Goal: Task Accomplishment & Management: Manage account settings

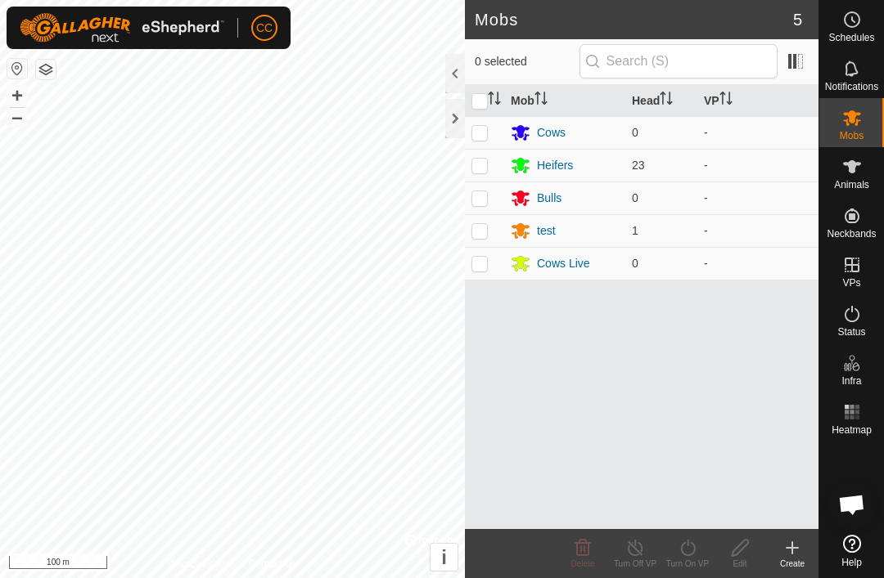
click at [551, 229] on div "test" at bounding box center [546, 231] width 19 height 17
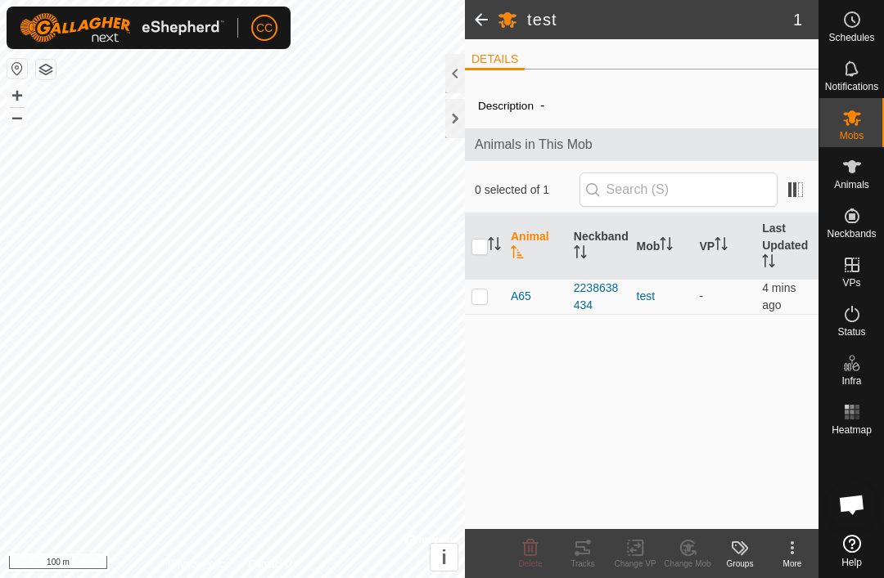
click at [481, 302] on p-checkbox at bounding box center [479, 296] width 16 height 13
checkbox input "true"
click at [691, 561] on div "Change Mob" at bounding box center [687, 564] width 52 height 12
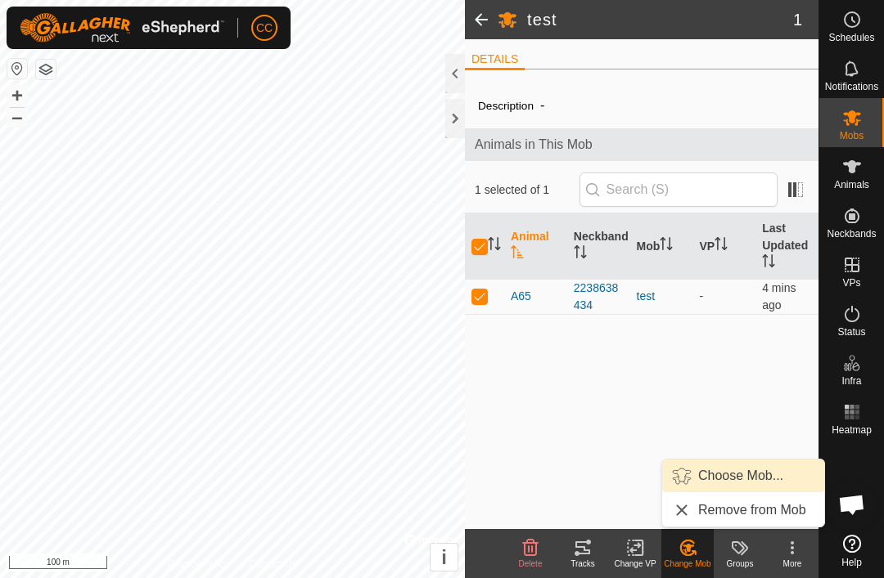
click at [736, 477] on span "Choose Mob..." at bounding box center [740, 476] width 85 height 20
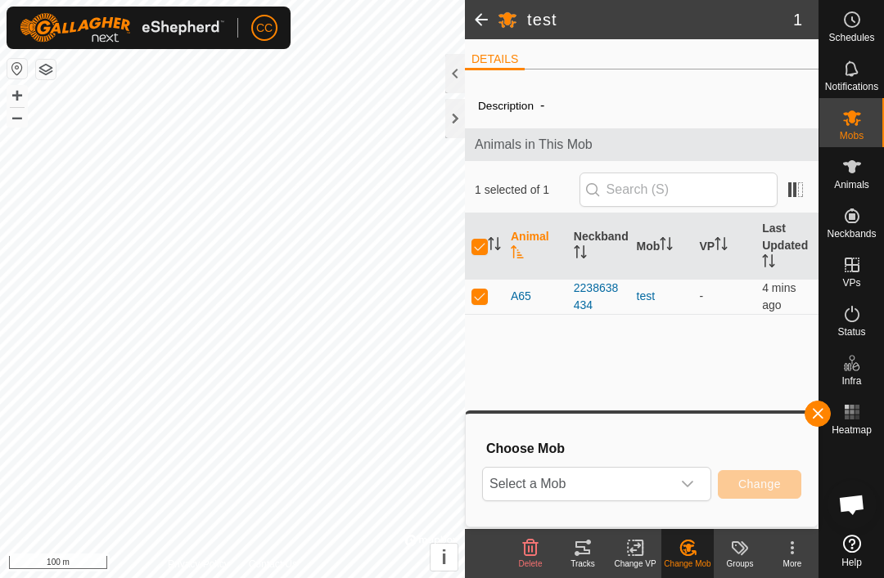
click at [686, 484] on icon "dropdown trigger" at bounding box center [687, 484] width 11 height 7
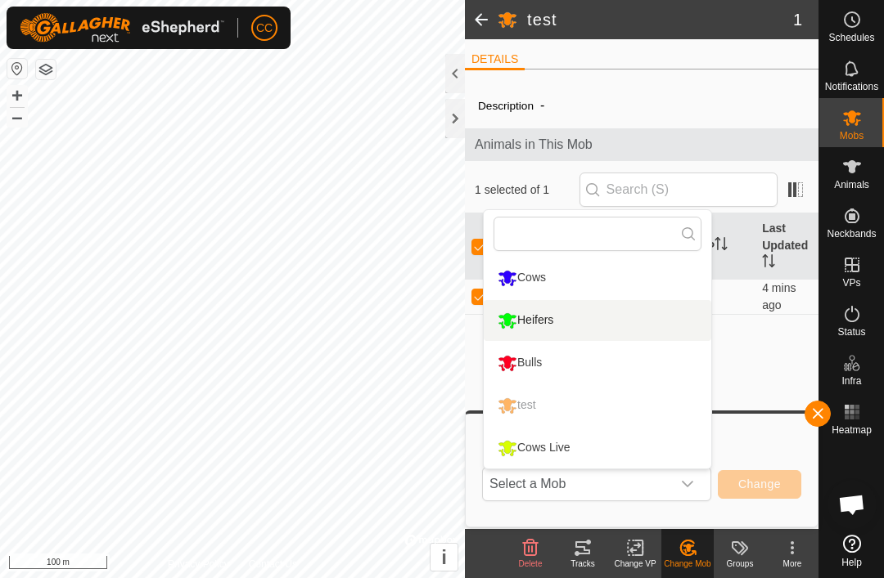
click at [551, 319] on div "Heifers" at bounding box center [525, 321] width 64 height 28
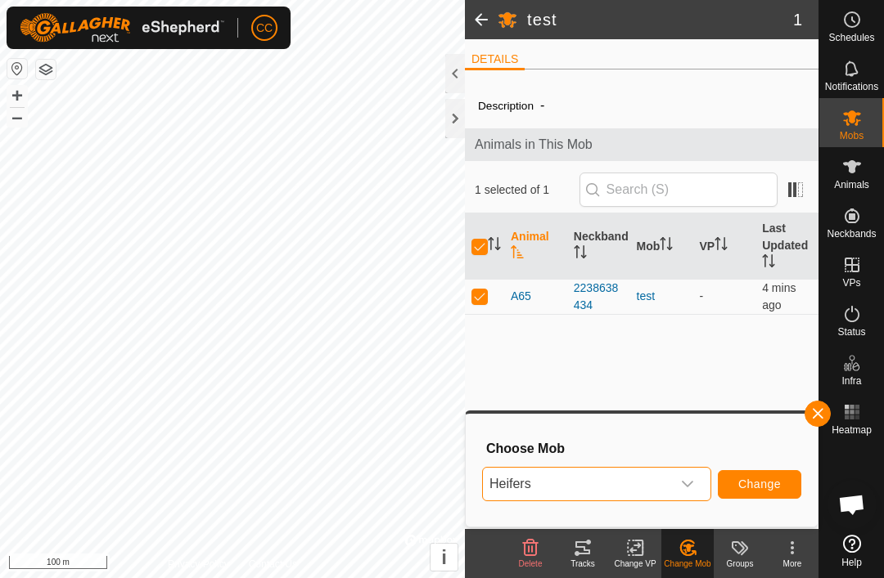
click at [761, 492] on button "Change" at bounding box center [759, 484] width 83 height 29
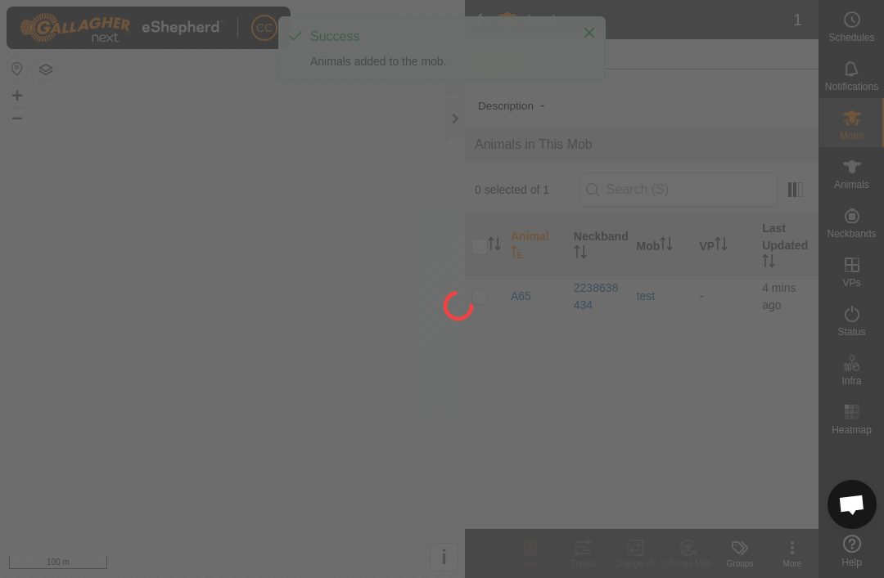
checkbox input "false"
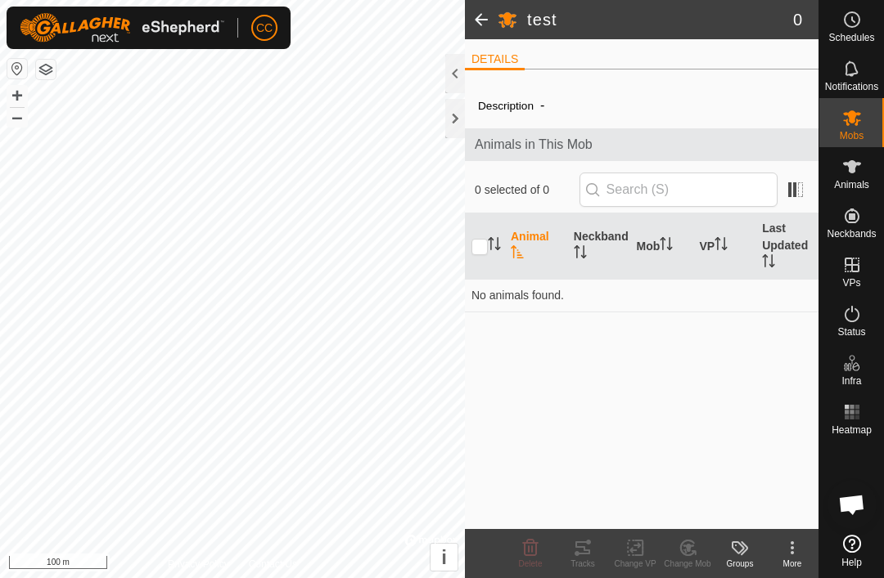
click at [484, 7] on span at bounding box center [481, 19] width 33 height 39
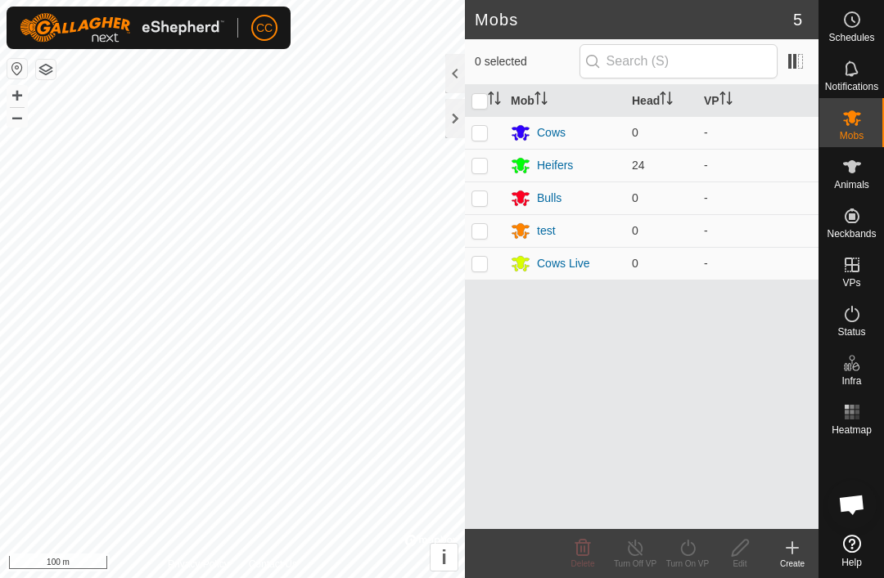
click at [570, 165] on div "Heifers" at bounding box center [555, 165] width 36 height 17
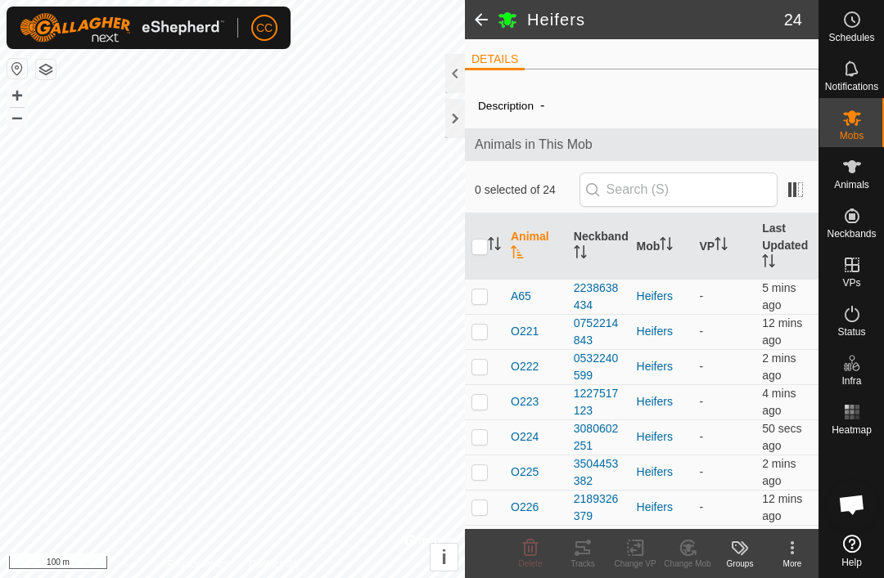
click at [484, 295] on p-checkbox at bounding box center [479, 296] width 16 height 13
checkbox input "true"
click at [795, 561] on div "More" at bounding box center [792, 564] width 52 height 12
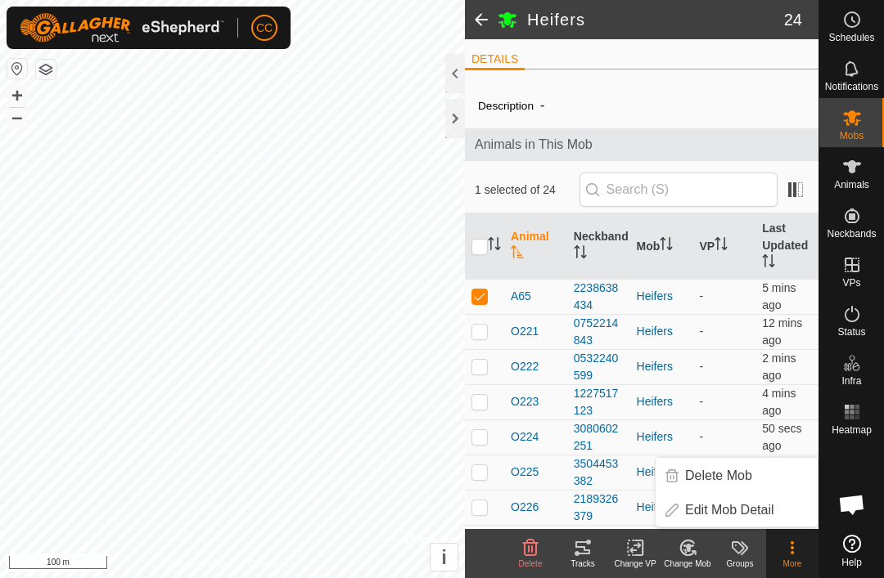
click at [678, 296] on div "Heifers" at bounding box center [662, 296] width 50 height 17
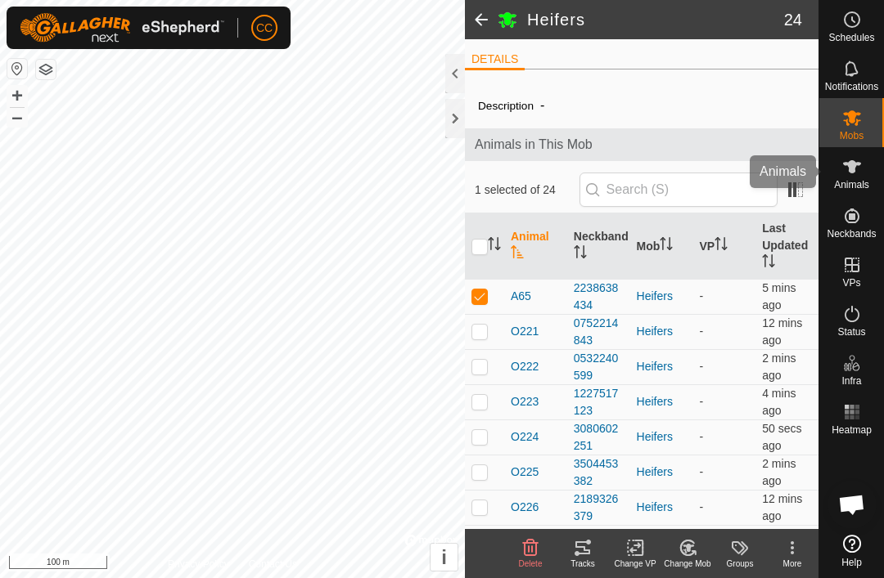
click at [863, 182] on span "Animals" at bounding box center [851, 185] width 35 height 10
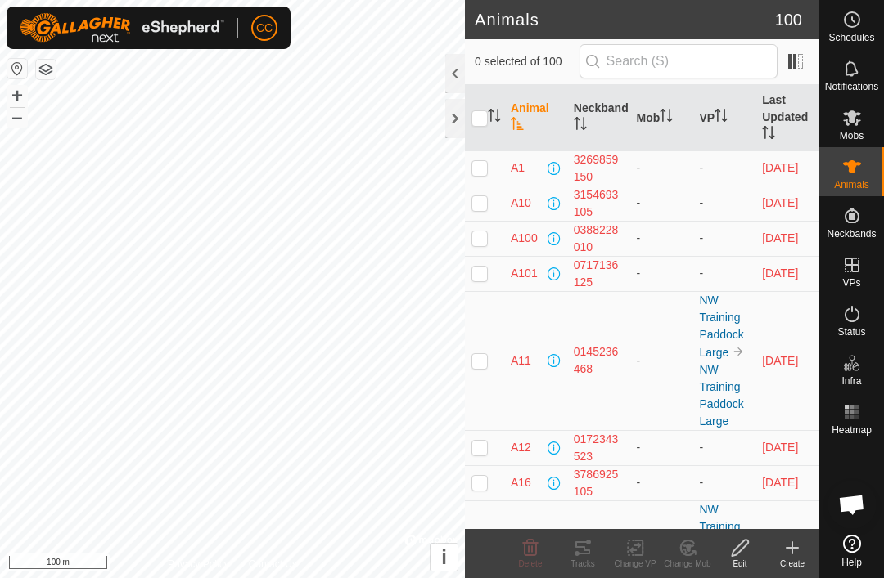
click at [853, 182] on span "Animals" at bounding box center [851, 185] width 35 height 10
click at [713, 62] on input "text" at bounding box center [678, 61] width 198 height 34
click at [593, 109] on th "Neckband" at bounding box center [598, 118] width 63 height 66
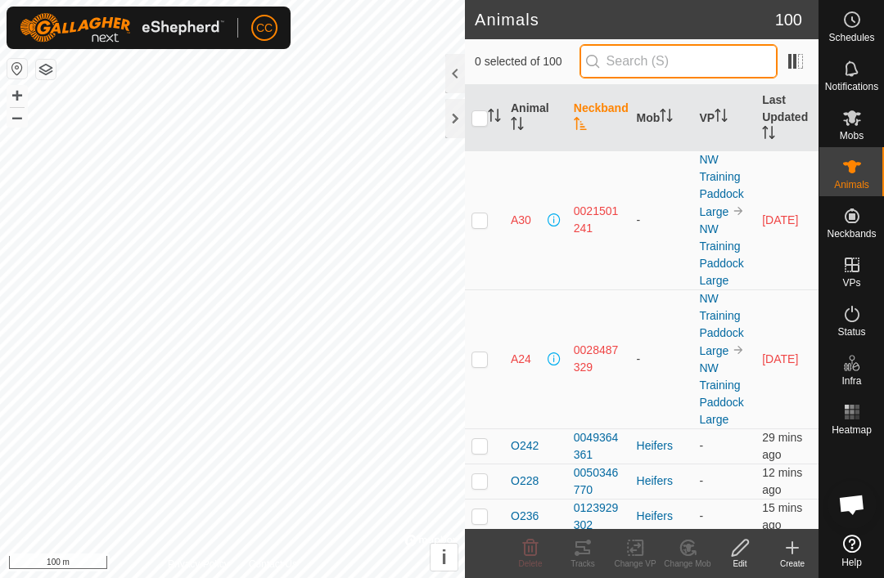
click at [722, 61] on input "text" at bounding box center [678, 61] width 198 height 34
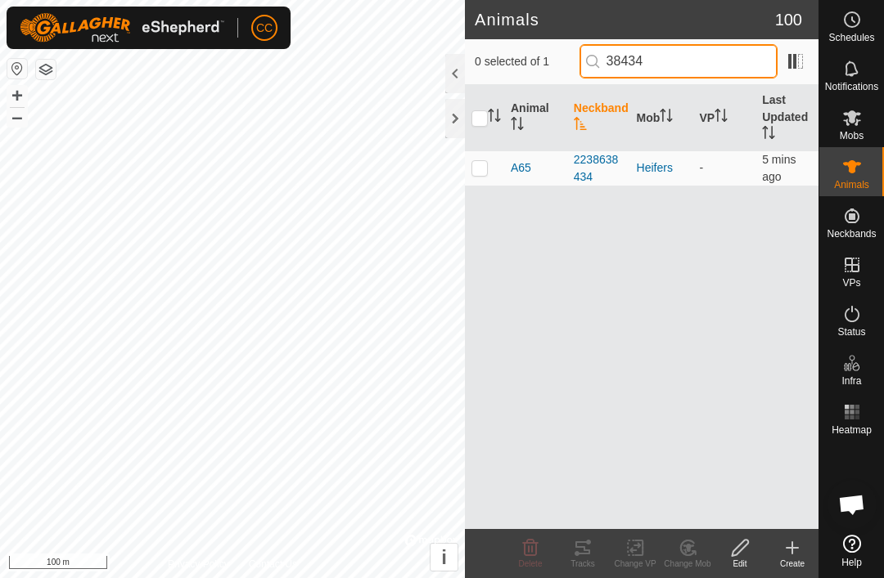
type input "38434"
click at [483, 172] on p-checkbox at bounding box center [479, 167] width 16 height 13
checkbox input "true"
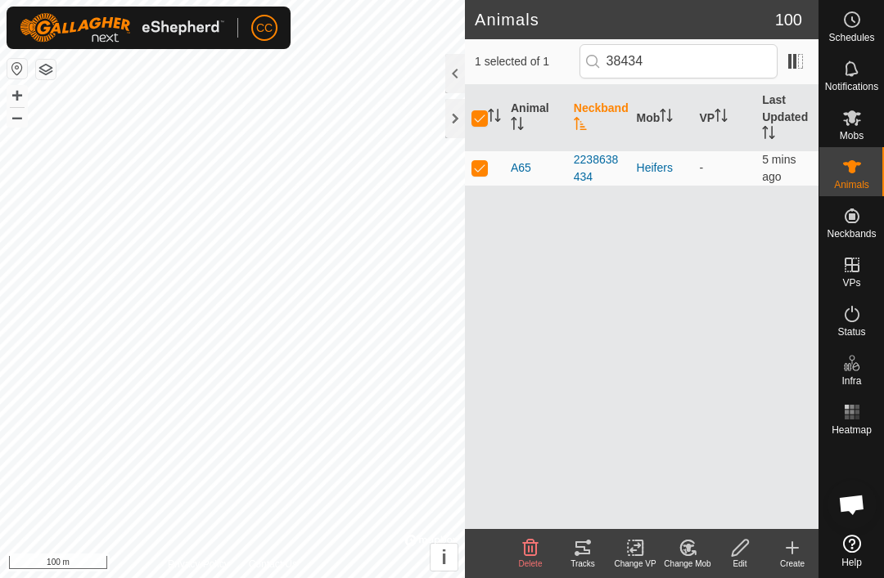
click at [747, 551] on icon at bounding box center [740, 548] width 20 height 20
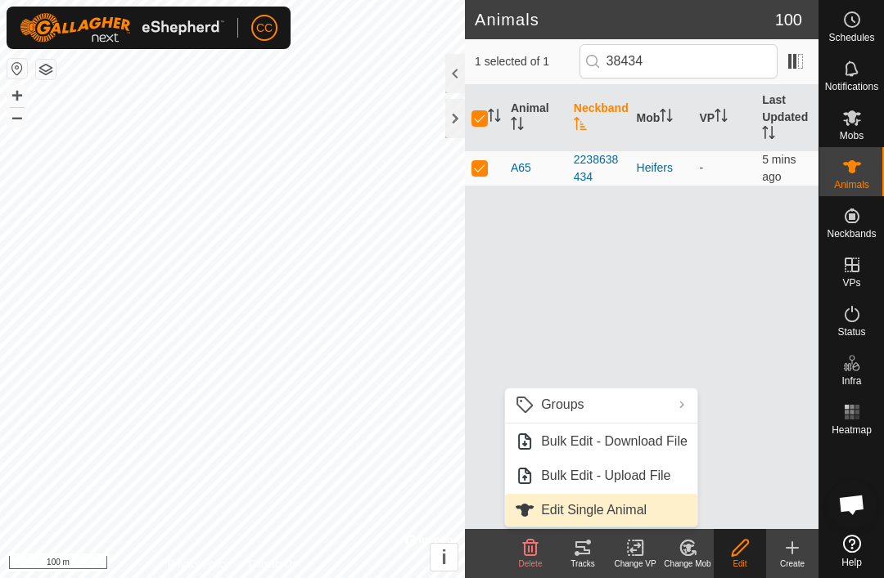
click at [632, 512] on span "Edit Single Animal" at bounding box center [594, 511] width 106 height 20
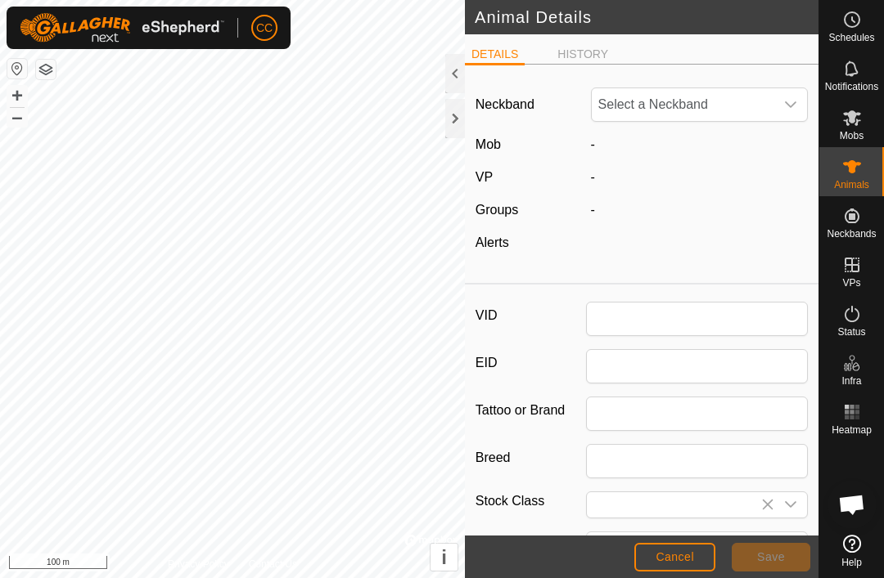
type input "A65"
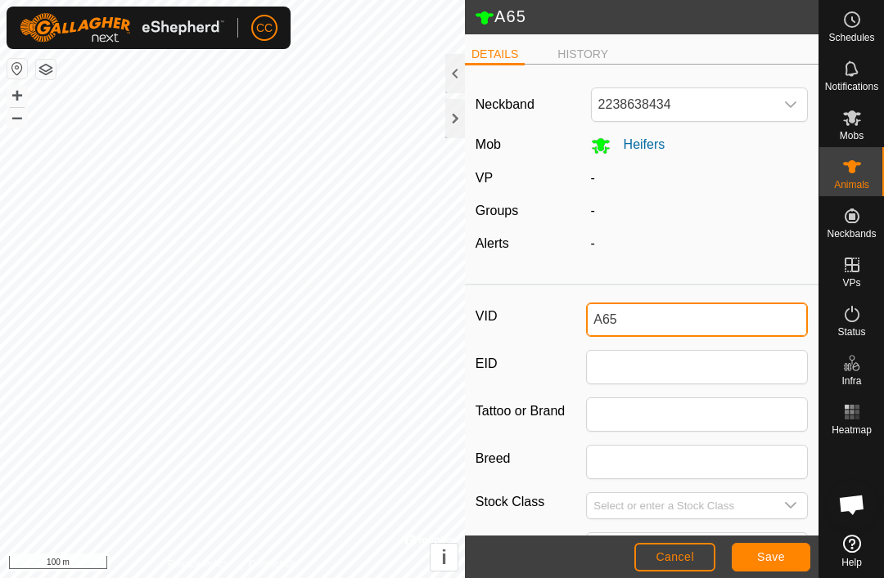
click at [645, 322] on input "A65" at bounding box center [697, 320] width 222 height 34
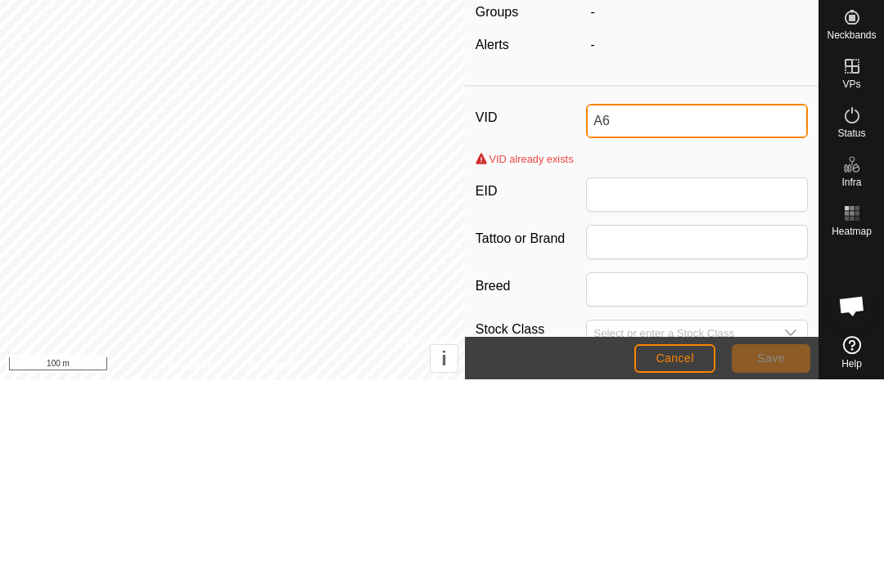
type input "A"
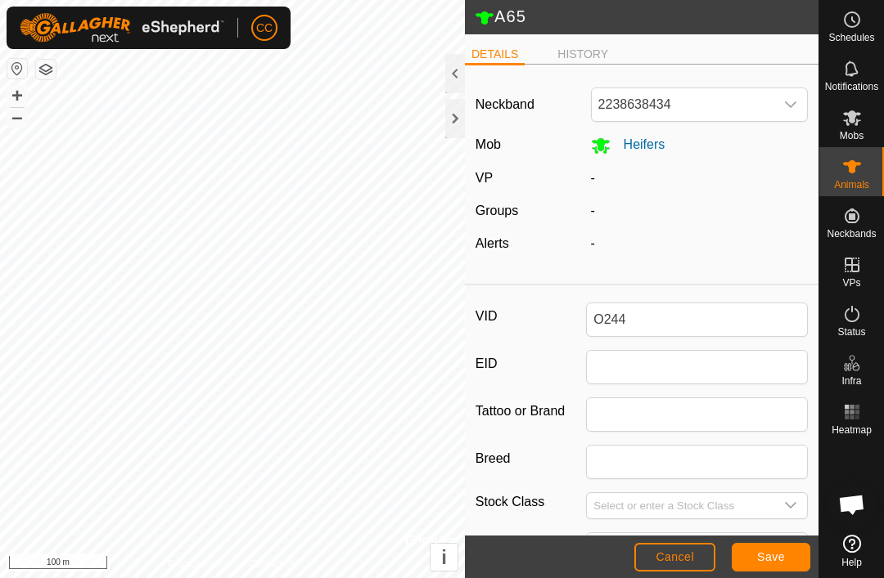
click at [764, 567] on button "Save" at bounding box center [770, 557] width 79 height 29
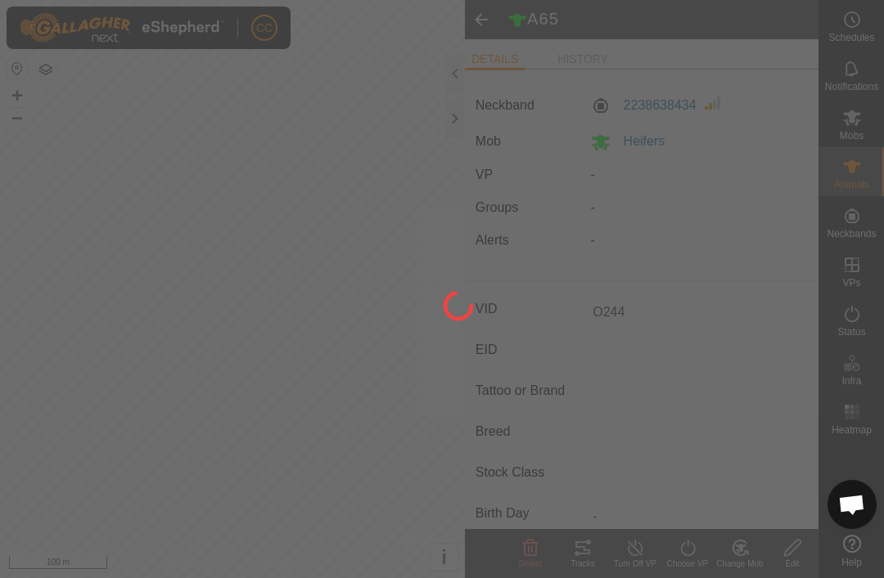
type input "A65"
type input "-"
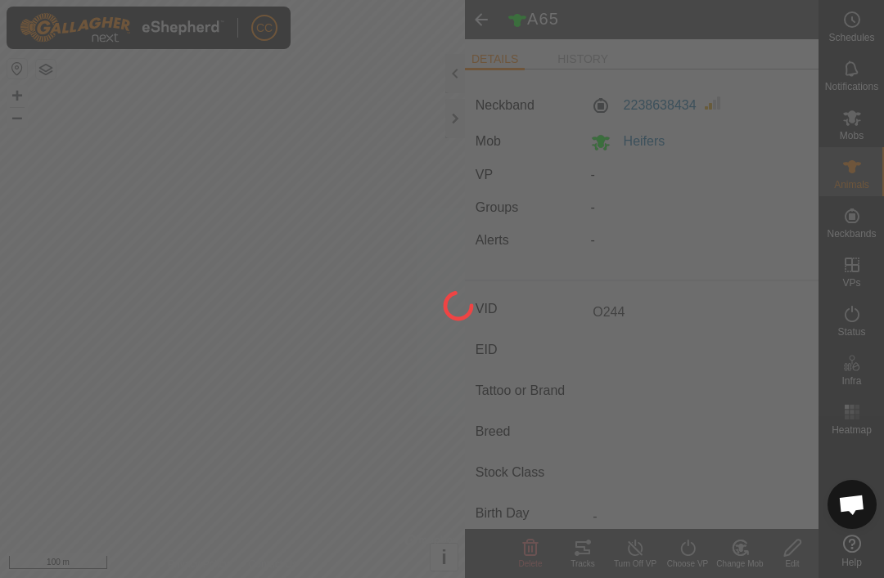
type input "-"
type input "O244"
type input "0 kg"
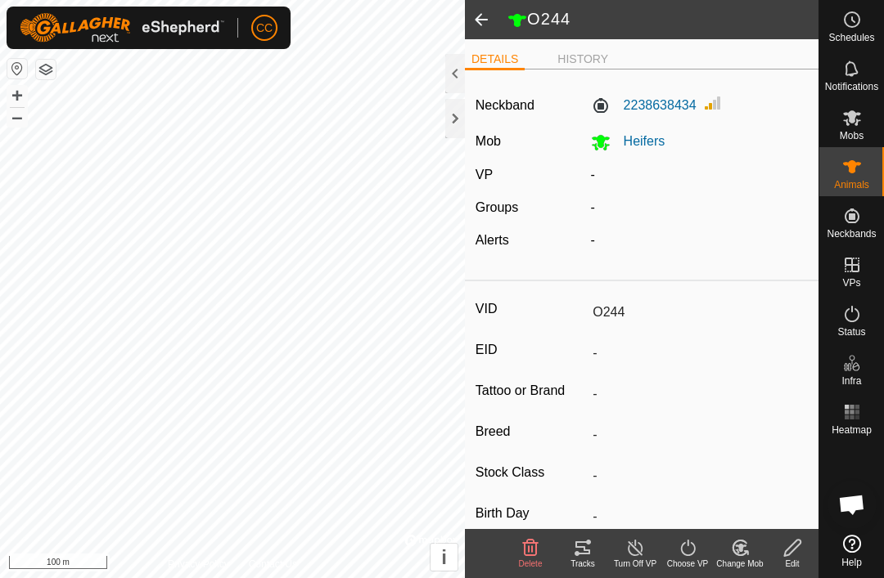
click at [484, 29] on span at bounding box center [481, 19] width 33 height 39
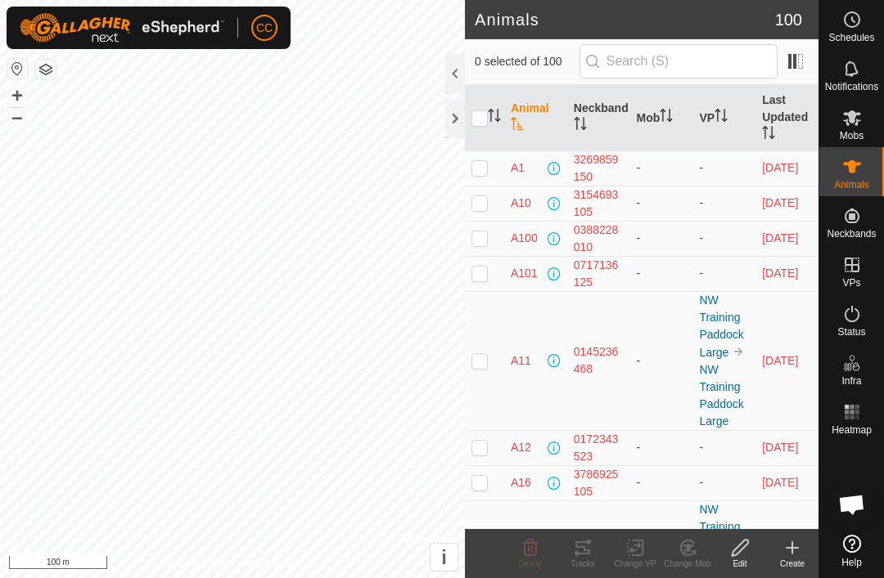
click at [457, 124] on div at bounding box center [455, 118] width 20 height 39
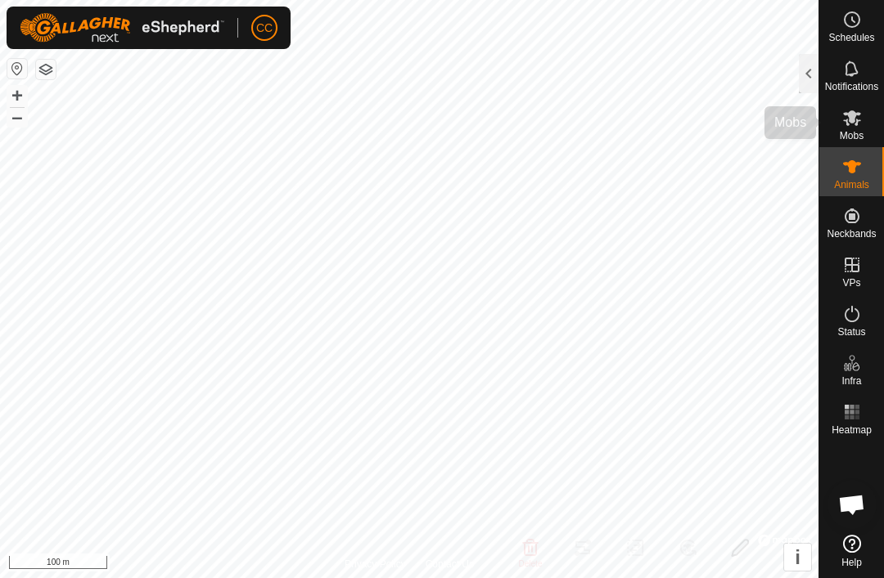
click at [851, 126] on icon at bounding box center [852, 118] width 20 height 20
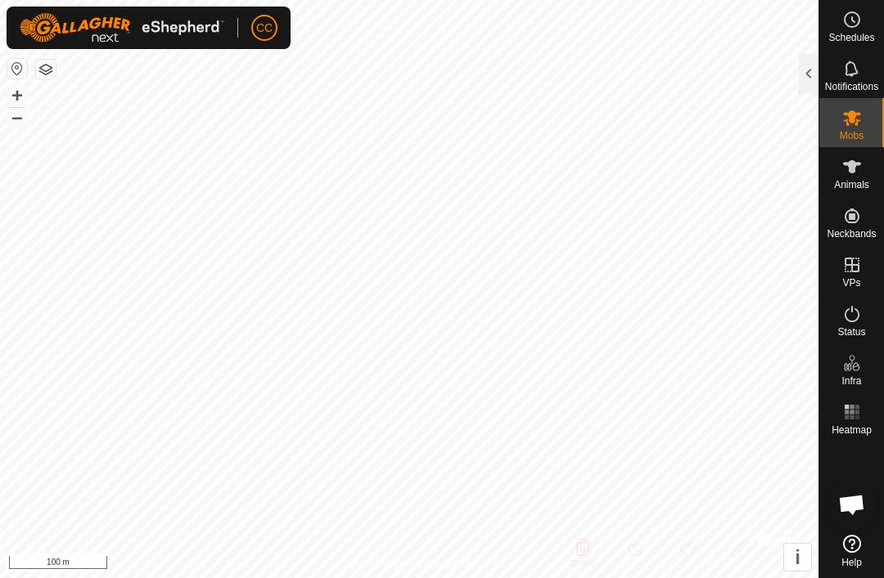
click at [798, 85] on div at bounding box center [808, 73] width 20 height 39
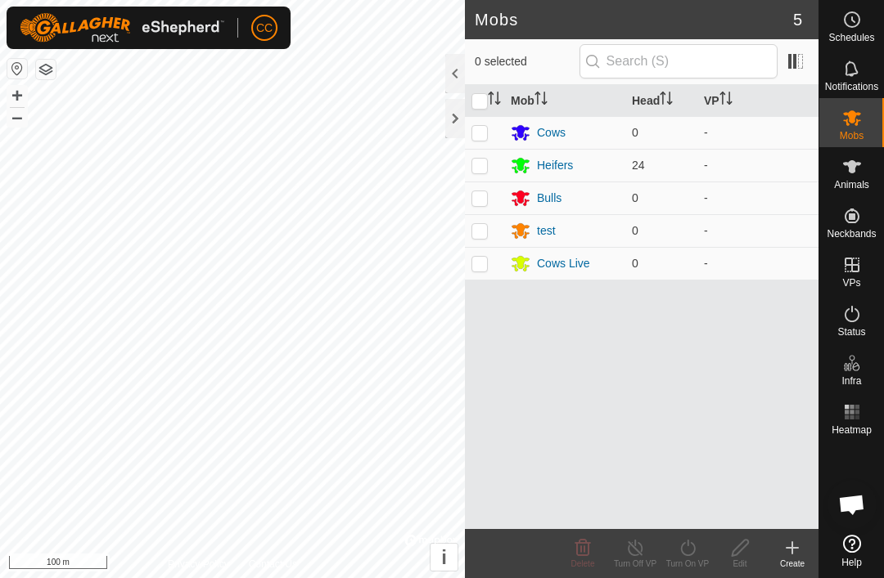
click at [453, 124] on div at bounding box center [455, 118] width 20 height 39
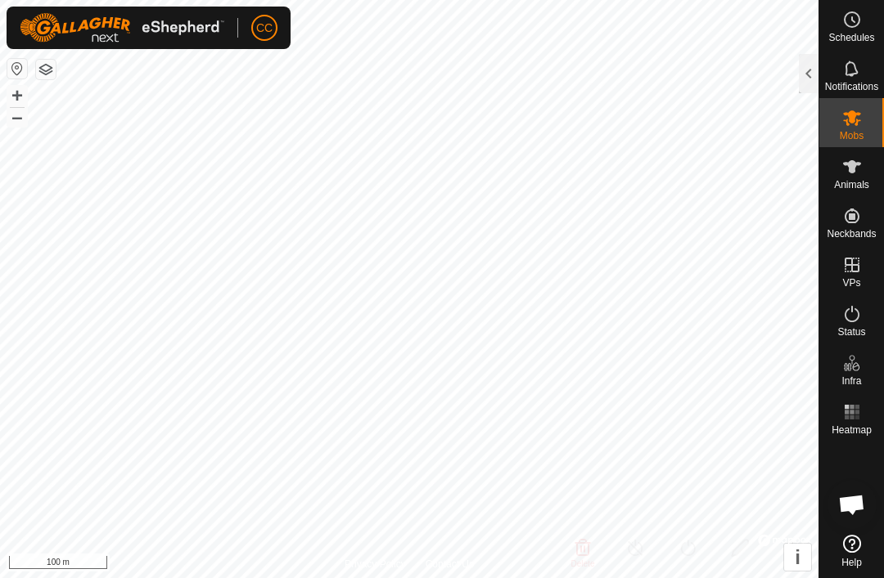
click at [801, 81] on div at bounding box center [808, 73] width 20 height 39
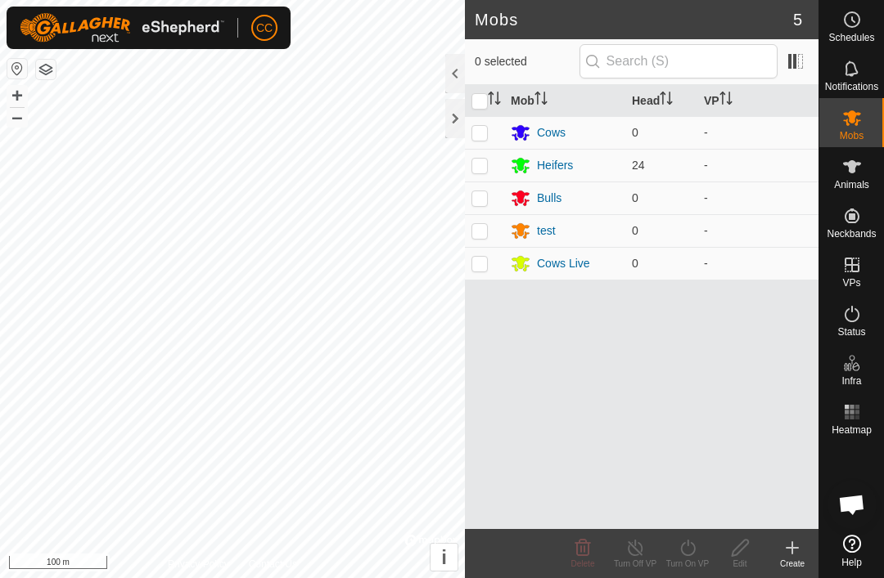
click at [454, 128] on div at bounding box center [455, 118] width 20 height 39
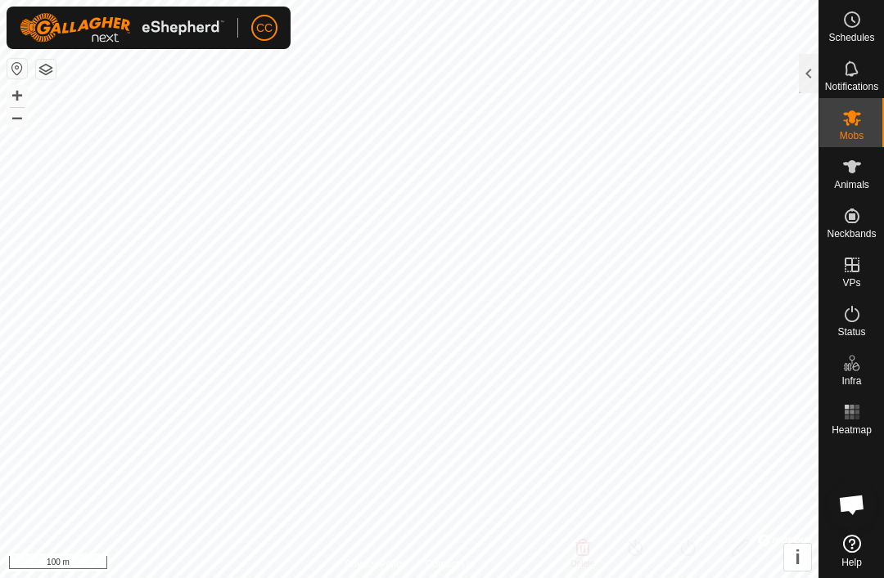
click at [806, 78] on div at bounding box center [808, 73] width 20 height 39
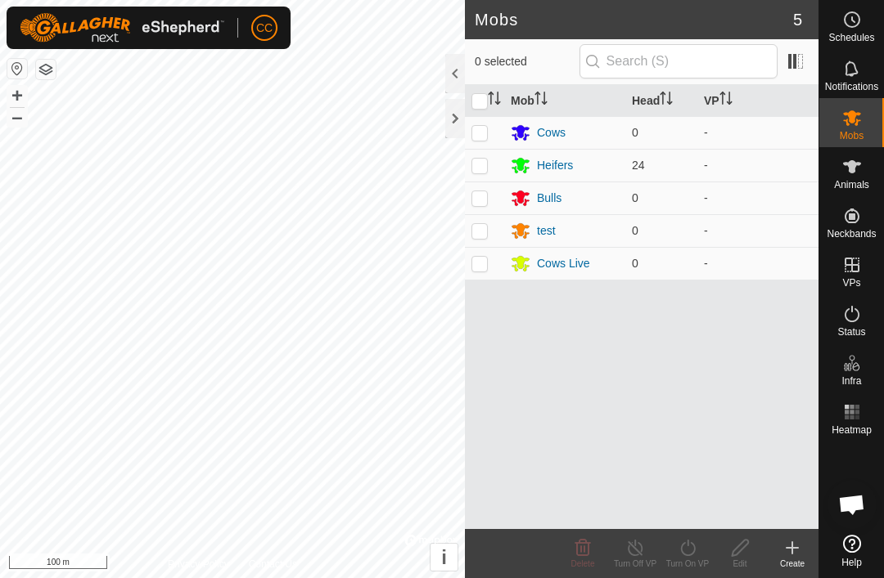
click at [465, 118] on td at bounding box center [484, 132] width 39 height 33
click at [485, 129] on p-checkbox at bounding box center [479, 132] width 16 height 13
checkbox input "false"
click at [454, 120] on div at bounding box center [455, 118] width 20 height 39
